Goal: Task Accomplishment & Management: Manage account settings

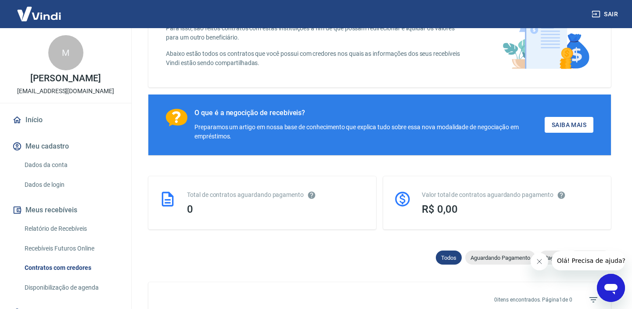
scroll to position [149, 0]
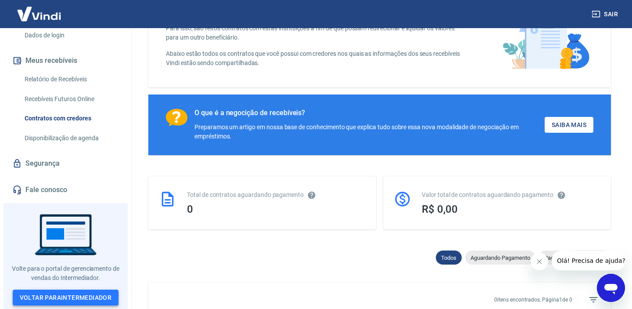
click at [66, 299] on link "Voltar para Intermediador" at bounding box center [66, 297] width 106 height 16
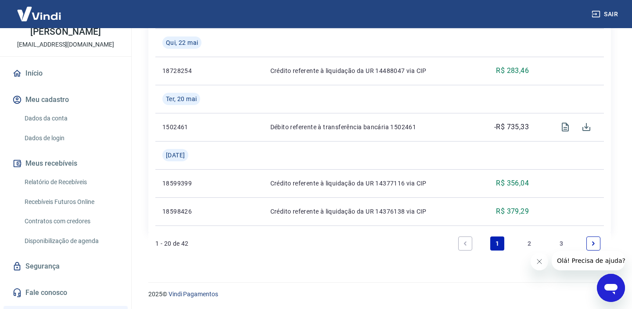
scroll to position [48, 0]
